Goal: Obtain resource: Obtain resource

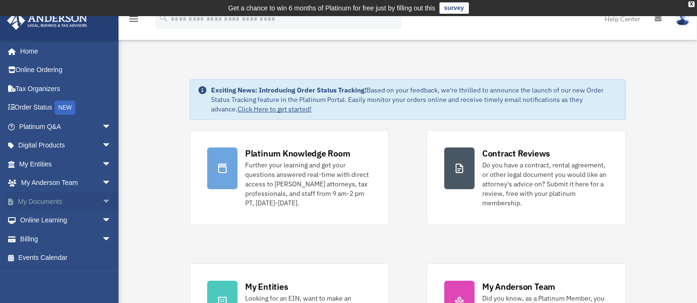
click at [34, 202] on link "My Documents arrow_drop_down" at bounding box center [66, 201] width 119 height 19
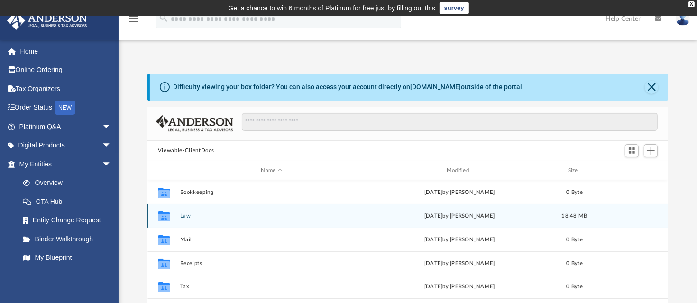
scroll to position [47, 0]
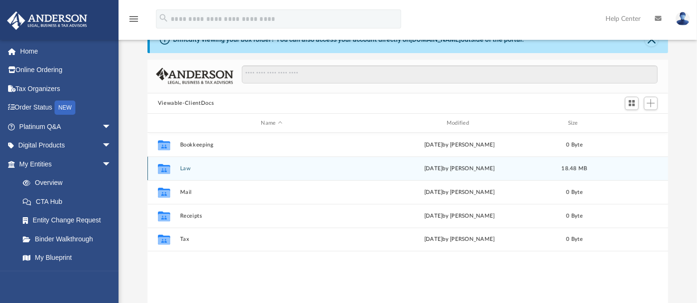
click at [426, 167] on div "[DATE] by [PERSON_NAME]" at bounding box center [459, 168] width 183 height 9
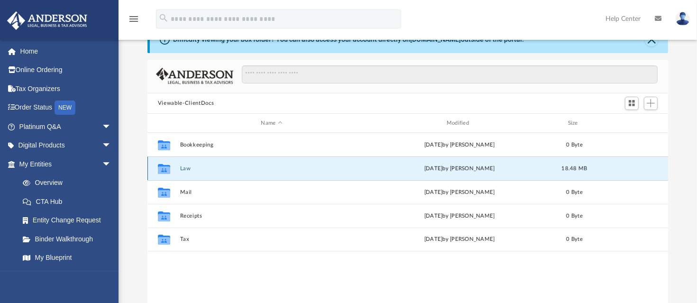
click at [184, 168] on button "Law" at bounding box center [271, 168] width 183 height 6
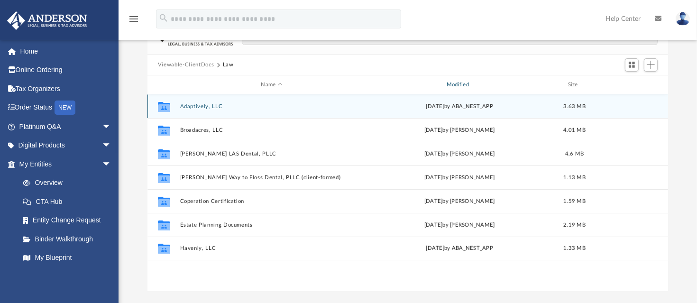
scroll to position [95, 0]
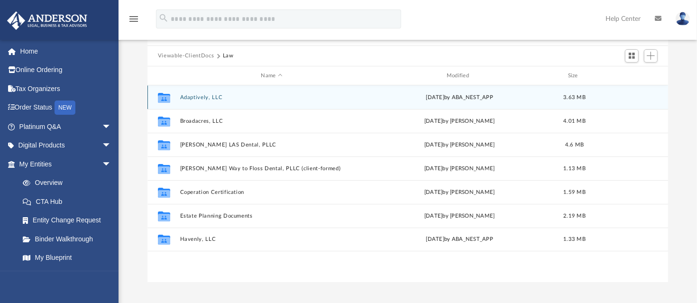
click at [205, 97] on button "Adaptively, LLC" at bounding box center [271, 97] width 183 height 6
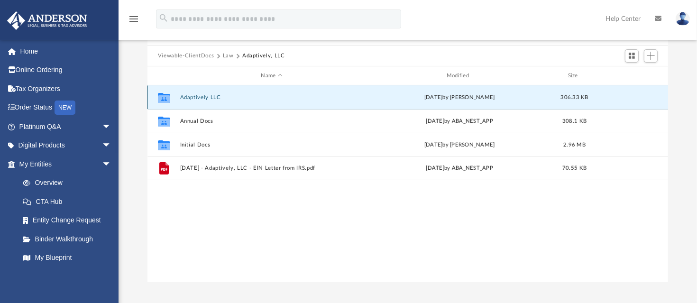
click at [201, 96] on button "Adaptively LLC" at bounding box center [271, 97] width 183 height 6
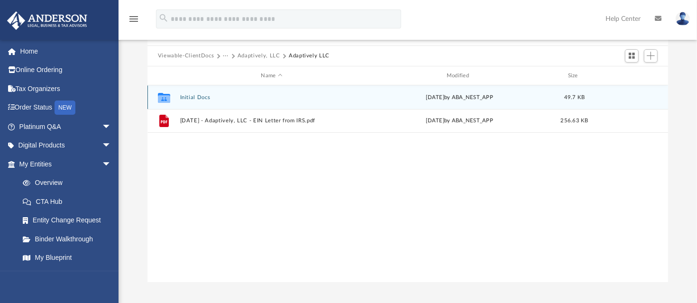
click at [192, 96] on button "Initial Docs" at bounding box center [271, 97] width 183 height 6
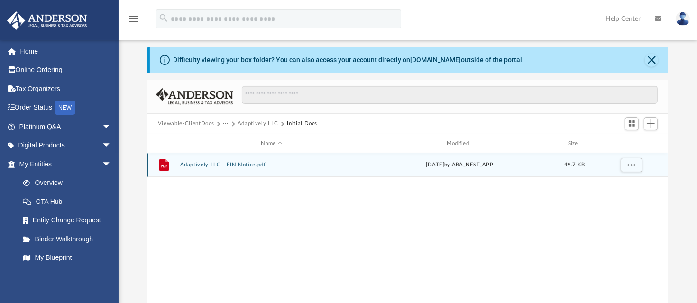
scroll to position [0, 0]
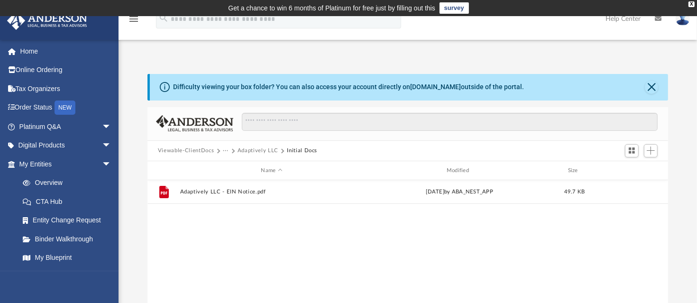
click at [256, 149] on button "Adaptively LLC" at bounding box center [257, 150] width 41 height 9
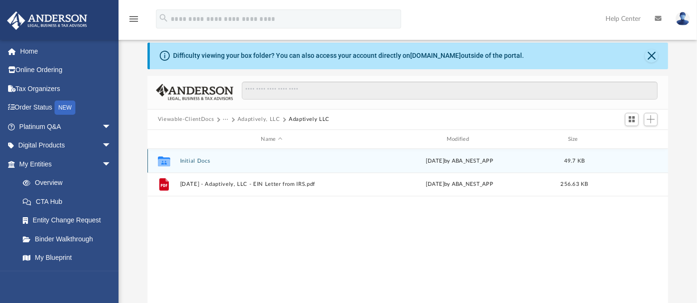
scroll to position [47, 0]
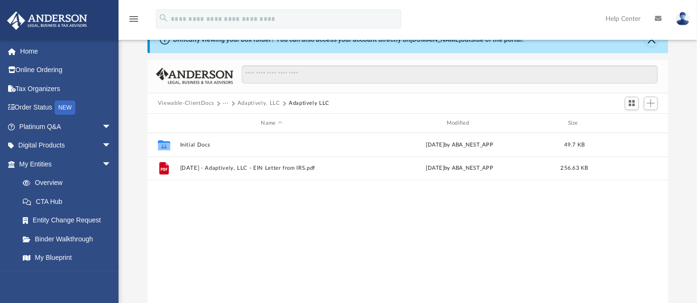
click at [204, 102] on button "Viewable-ClientDocs" at bounding box center [186, 103] width 56 height 9
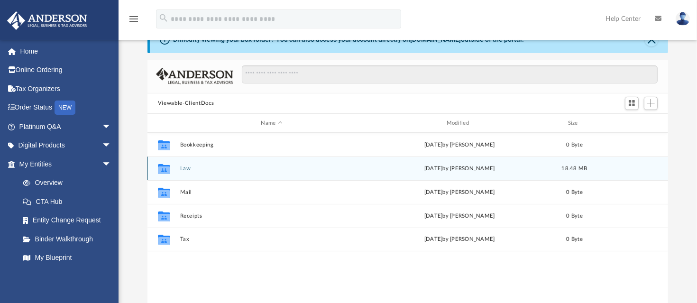
click at [183, 169] on button "Law" at bounding box center [271, 168] width 183 height 6
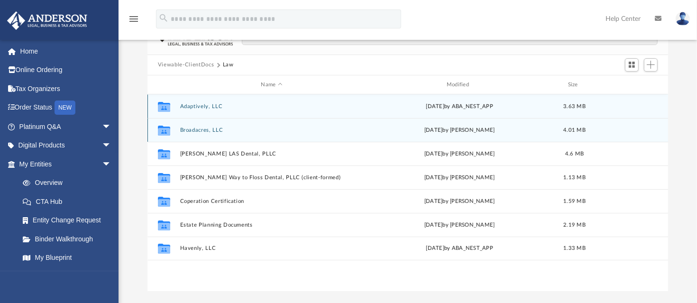
scroll to position [142, 0]
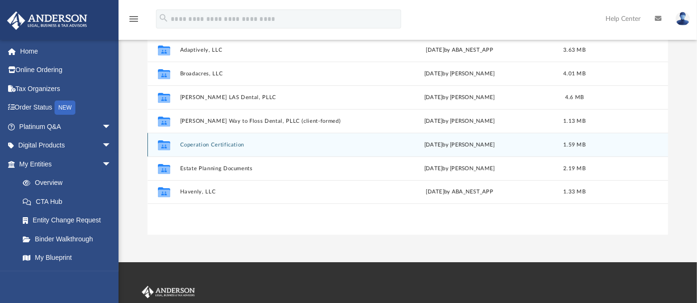
click at [218, 146] on button "Coperation Certification" at bounding box center [271, 145] width 183 height 6
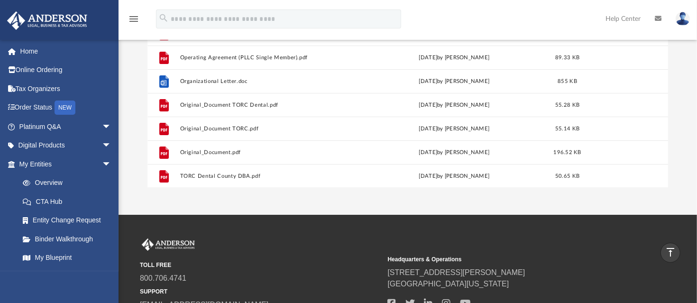
scroll to position [0, 0]
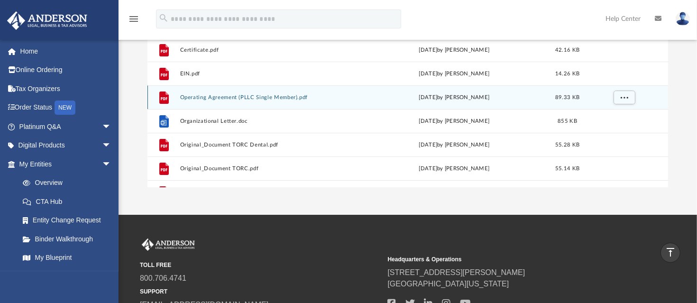
click at [199, 101] on div "File Operating Agreement (PLLC Single Member).pdf [DATE] by [PERSON_NAME] 89.33…" at bounding box center [407, 97] width 520 height 24
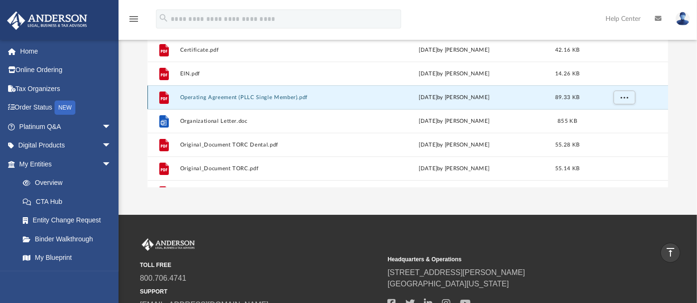
click at [201, 98] on button "Operating Agreement (PLLC Single Member).pdf" at bounding box center [270, 97] width 180 height 6
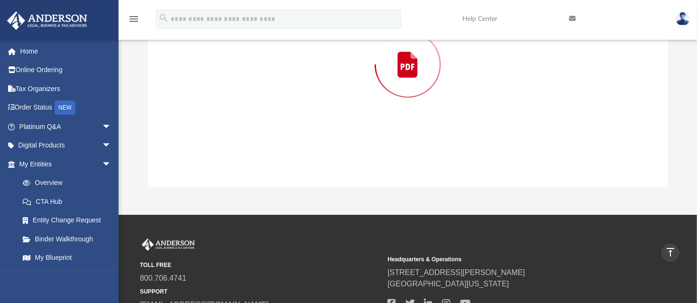
scroll to position [107, 0]
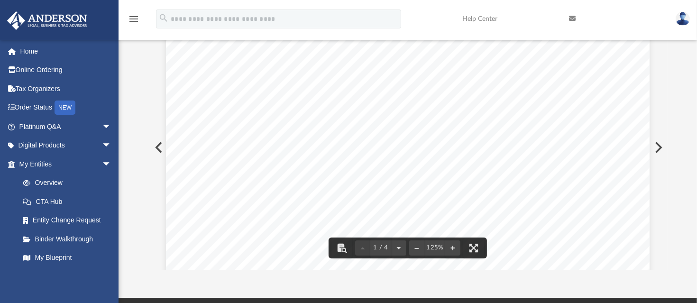
drag, startPoint x: 352, startPoint y: 110, endPoint x: 341, endPoint y: 91, distance: 21.9
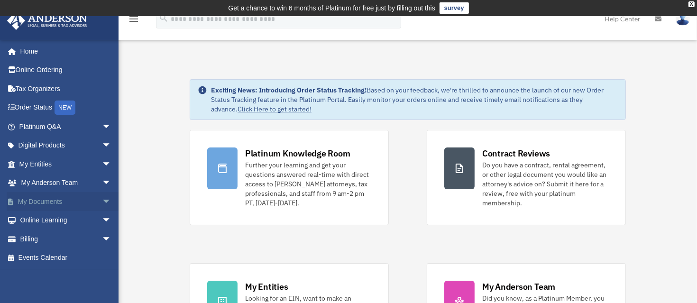
click at [63, 200] on link "My Documents arrow_drop_down" at bounding box center [66, 201] width 119 height 19
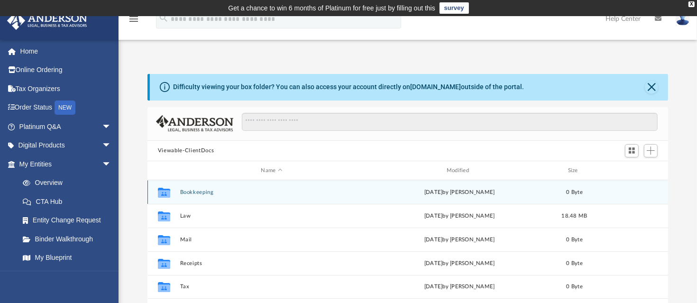
scroll to position [142, 0]
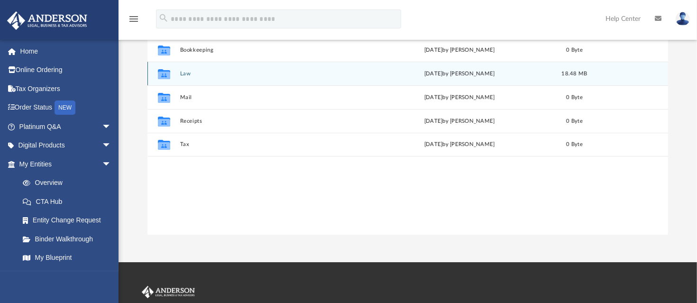
click at [184, 78] on div "Collaborated Folder Law [DATE] by [PERSON_NAME] 18.48 MB" at bounding box center [407, 74] width 520 height 24
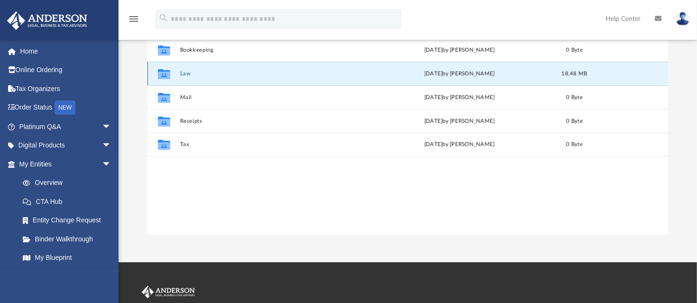
click at [184, 76] on button "Law" at bounding box center [271, 74] width 183 height 6
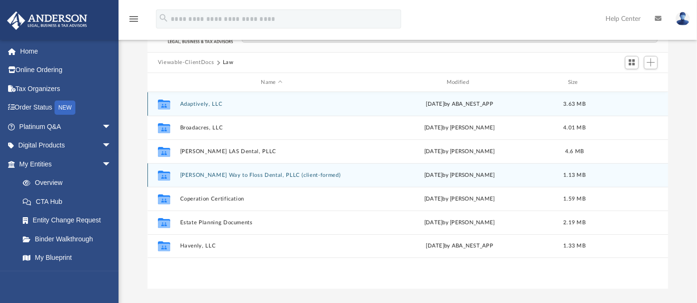
scroll to position [47, 0]
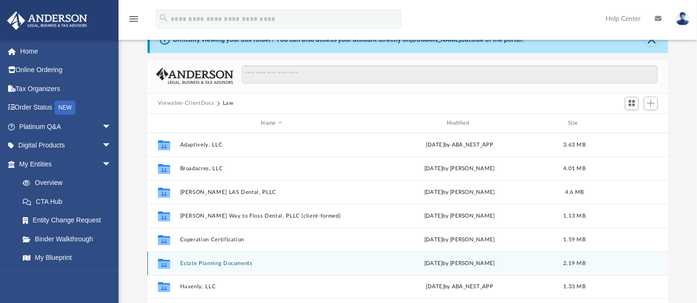
click at [195, 264] on button "Estate Planning Documents" at bounding box center [271, 263] width 183 height 6
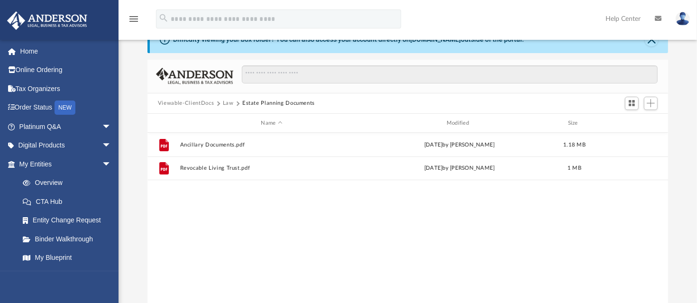
click at [231, 105] on button "Law" at bounding box center [228, 103] width 11 height 9
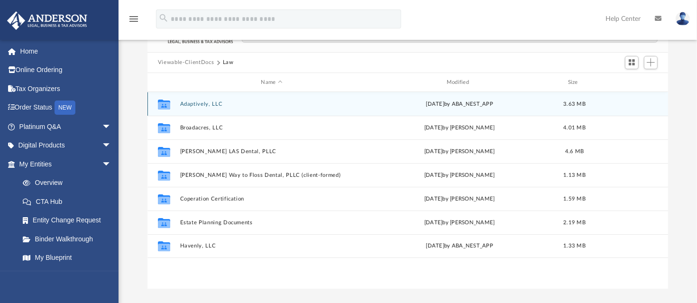
scroll to position [95, 0]
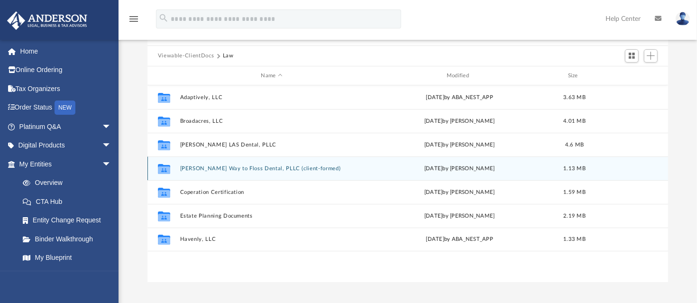
click at [206, 170] on button "[PERSON_NAME] Way to Floss Dental, PLLC (client-formed)" at bounding box center [271, 168] width 183 height 6
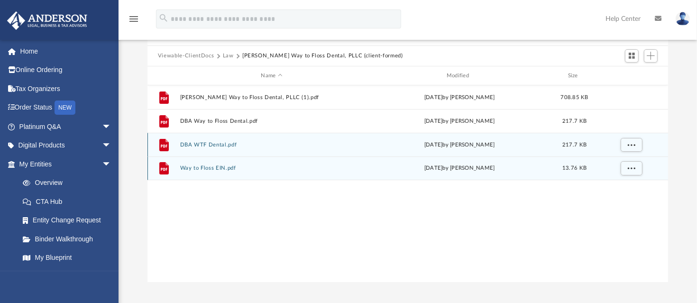
drag, startPoint x: 210, startPoint y: 155, endPoint x: 205, endPoint y: 156, distance: 4.8
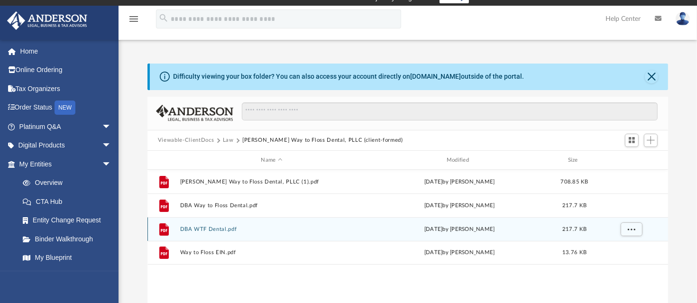
scroll to position [0, 0]
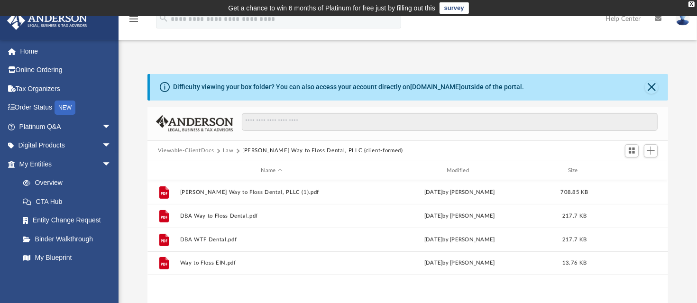
click at [230, 149] on button "Law" at bounding box center [228, 150] width 11 height 9
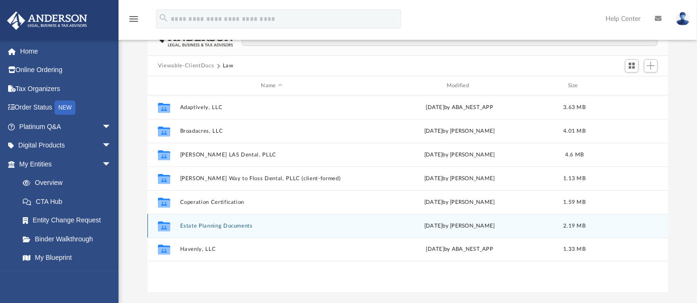
scroll to position [95, 0]
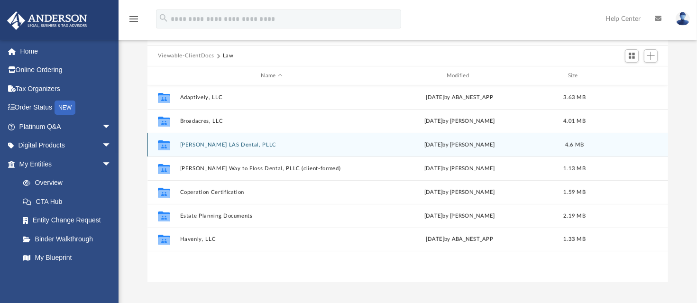
click at [221, 143] on button "[PERSON_NAME] LAS Dental, PLLC" at bounding box center [271, 145] width 183 height 6
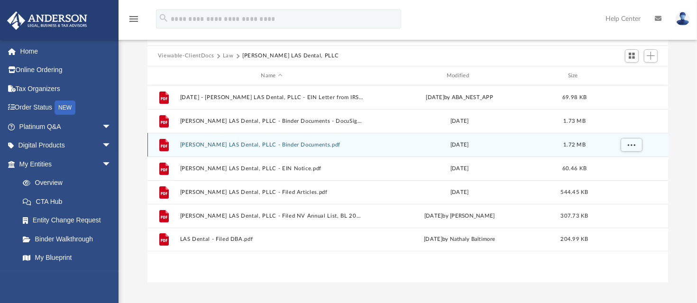
click at [298, 143] on button "Cheung LAS Dental, PLLC - Binder Documents.pdf" at bounding box center [271, 145] width 183 height 6
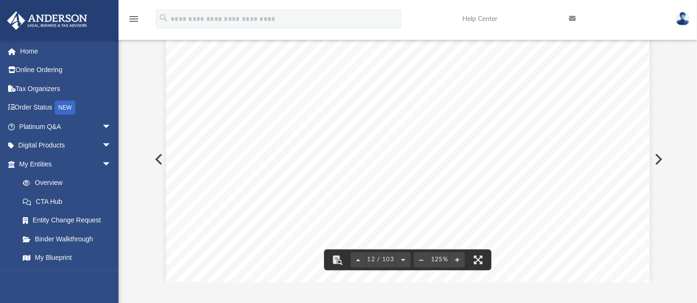
scroll to position [7534, 0]
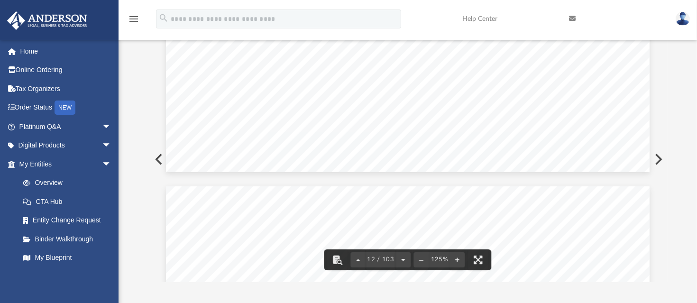
click at [154, 162] on button "Preview" at bounding box center [157, 159] width 21 height 27
